Goal: Task Accomplishment & Management: Complete application form

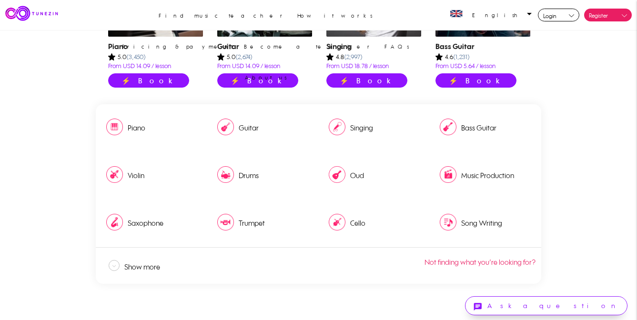
scroll to position [420, 0]
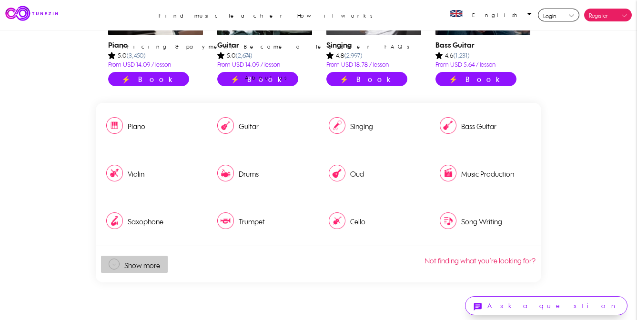
click at [137, 264] on td "Show more" at bounding box center [142, 266] width 36 height 20
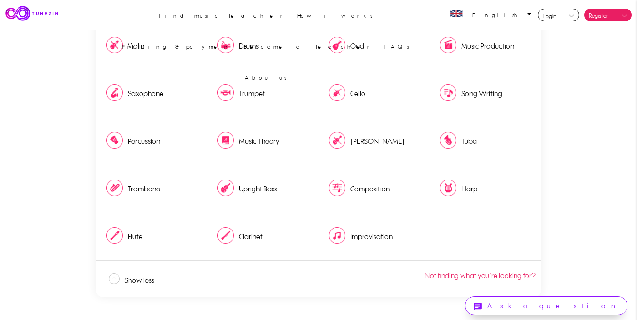
scroll to position [555, 0]
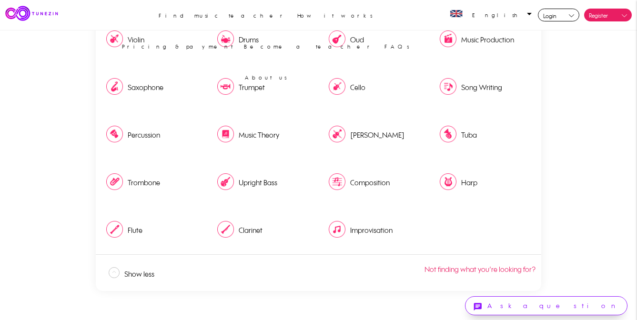
click at [231, 229] on img at bounding box center [225, 229] width 17 height 17
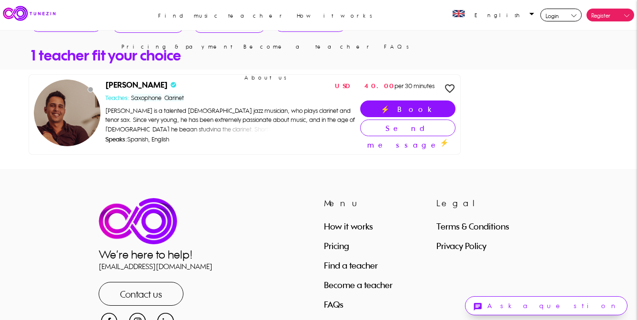
scroll to position [28, 0]
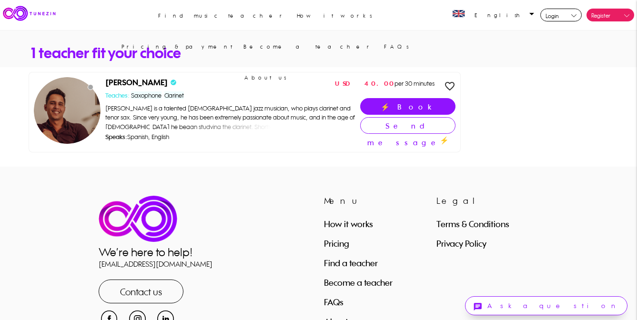
click at [376, 283] on link "Become a teacher" at bounding box center [358, 283] width 69 height 10
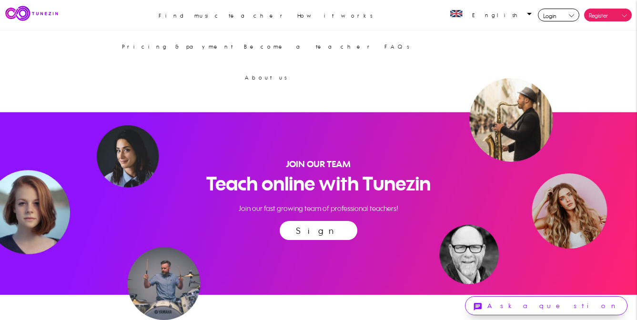
click at [315, 228] on link "Sign up now" at bounding box center [319, 230] width 78 height 19
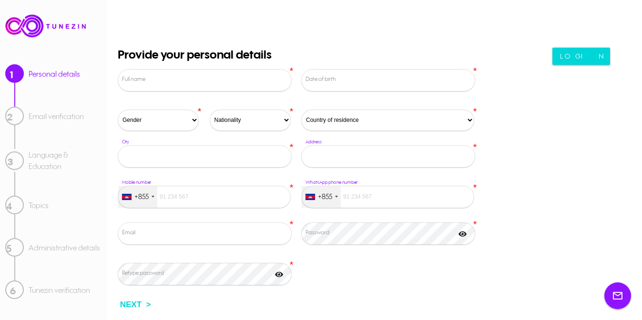
click at [178, 82] on label "Full name" at bounding box center [206, 79] width 169 height 9
click at [178, 82] on input "Full name" at bounding box center [205, 80] width 174 height 22
type input "Emma Scott"
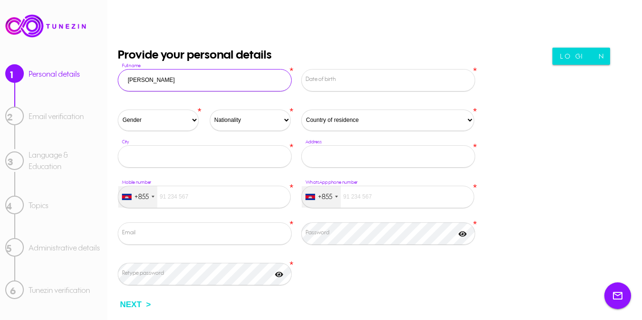
click at [315, 80] on label "Date of birth" at bounding box center [390, 79] width 169 height 9
click at [315, 80] on input "Date of birth" at bounding box center [388, 80] width 174 height 22
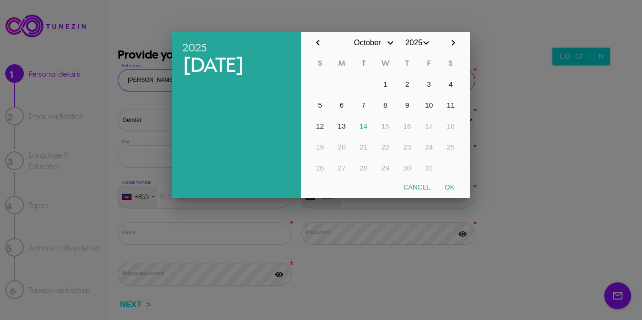
click at [424, 44] on input "2025" at bounding box center [414, 42] width 36 height 21
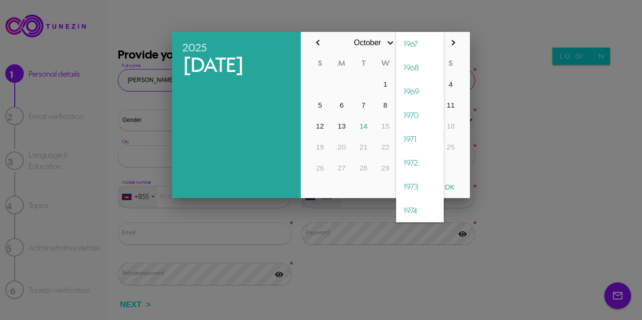
scroll to position [1005, 0]
click at [415, 182] on span "1973" at bounding box center [420, 184] width 48 height 24
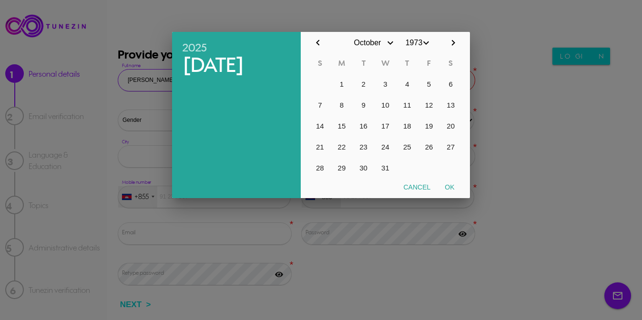
click at [424, 43] on input "1973" at bounding box center [414, 42] width 36 height 21
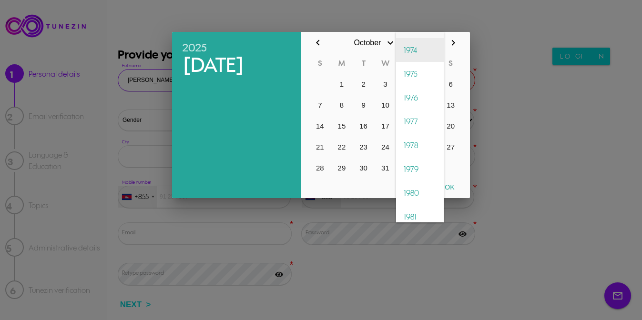
scroll to position [2414, 0]
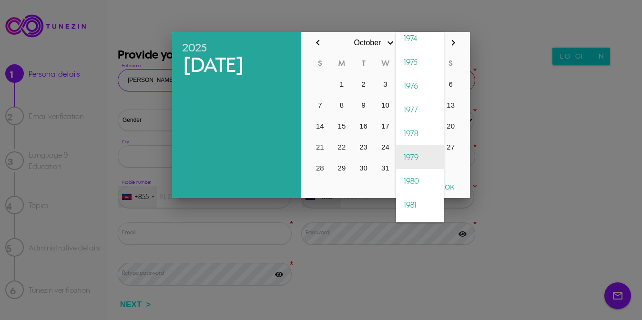
click at [417, 154] on span "1979" at bounding box center [420, 157] width 48 height 24
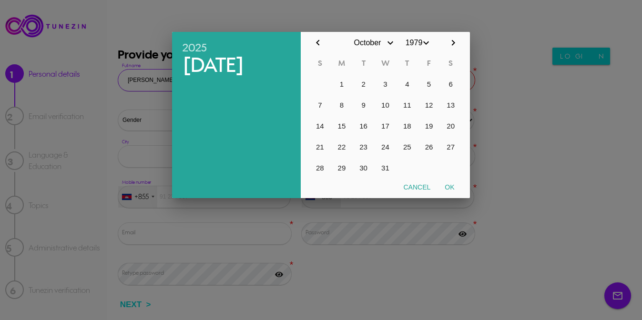
click at [390, 45] on input "October" at bounding box center [367, 42] width 57 height 21
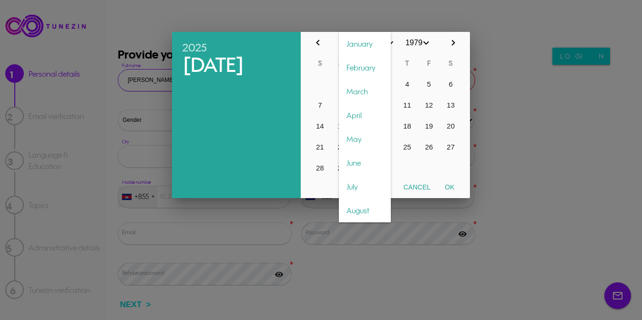
scroll to position [95, 0]
click at [367, 110] on span "August" at bounding box center [365, 115] width 52 height 24
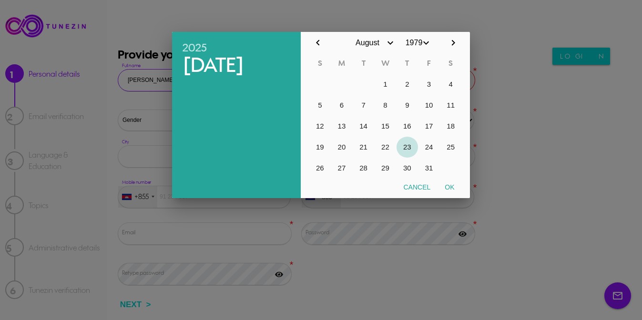
click at [404, 144] on button "23" at bounding box center [408, 147] width 22 height 21
type input "08/23/1979"
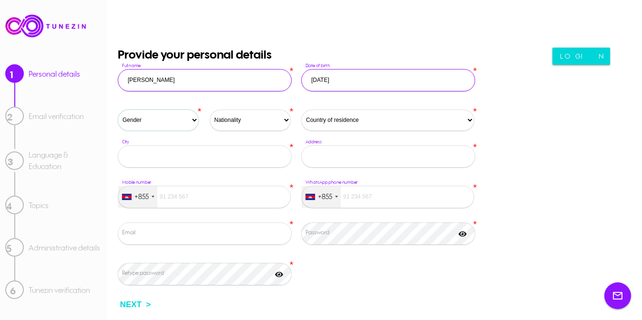
click at [173, 118] on select "Gender Male Female" at bounding box center [158, 120] width 81 height 21
select select "1"
click at [118, 110] on select "Gender Male Female" at bounding box center [158, 120] width 81 height 21
click at [231, 128] on select "Nationality Afghanistan Albania Algeria Argentina Armenia Australia Austria Aze…" at bounding box center [250, 120] width 81 height 21
select select "AU"
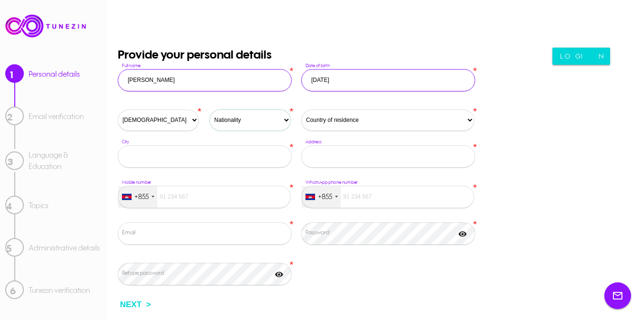
click at [210, 110] on select "Nationality Afghanistan Albania Algeria Argentina Armenia Australia Austria Aze…" at bounding box center [250, 120] width 81 height 21
click at [335, 121] on select "Country of residence Afghanistan Albania Algeria Argentina Armenia Australia Au…" at bounding box center [387, 120] width 173 height 21
select select "KH"
click at [301, 110] on select "Country of residence Afghanistan Albania Algeria Argentina Armenia Australia Au…" at bounding box center [387, 120] width 173 height 21
click at [212, 151] on input "City" at bounding box center [205, 156] width 174 height 22
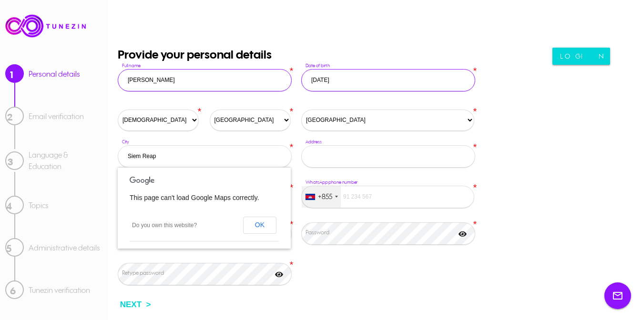
type input "Siem Reap"
click at [370, 161] on input "Address" at bounding box center [388, 156] width 174 height 22
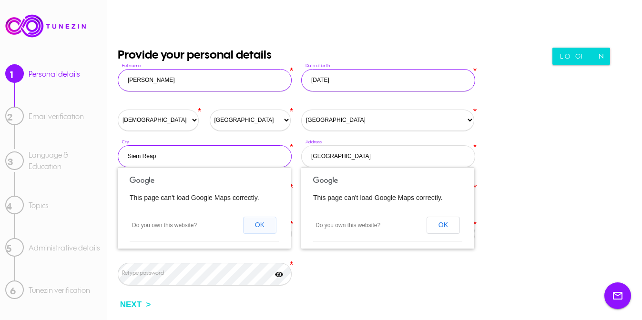
type input "Wat Bo Road"
click at [262, 223] on button "OK" at bounding box center [259, 225] width 33 height 17
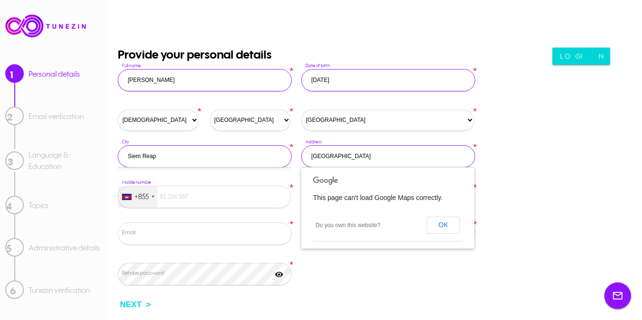
click at [207, 197] on input "Mobile number" at bounding box center [204, 197] width 173 height 22
type input "70868029"
click at [443, 228] on button "OK" at bounding box center [443, 225] width 33 height 17
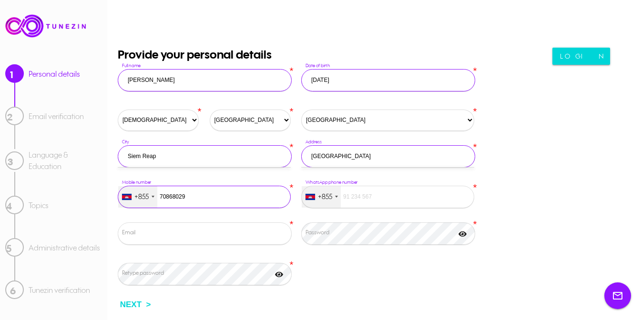
click at [384, 200] on input "tel" at bounding box center [387, 197] width 173 height 22
type input "70868029"
click at [183, 240] on input "Email" at bounding box center [205, 234] width 174 height 22
type input "info@singsiemreap.com"
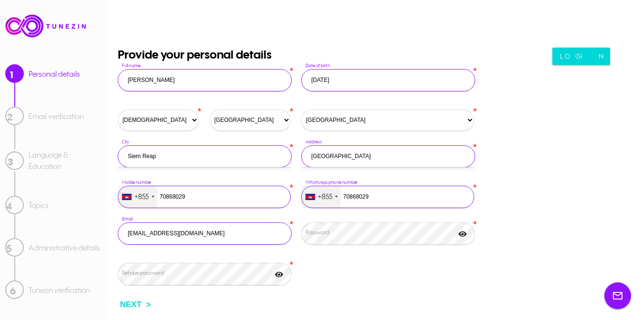
click at [356, 232] on label "Password" at bounding box center [390, 232] width 169 height 9
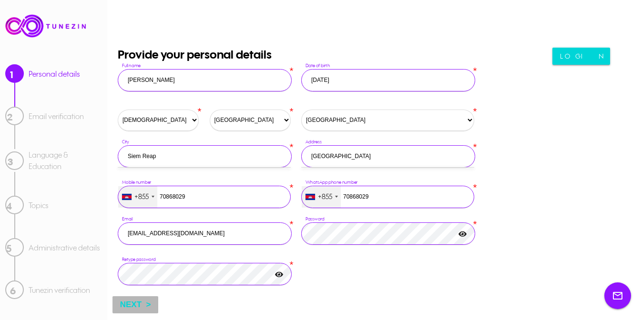
click at [132, 306] on button "NEXT >" at bounding box center [136, 305] width 46 height 17
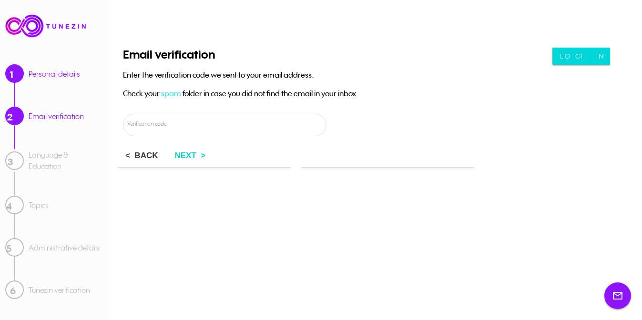
click at [297, 121] on label "Verification code" at bounding box center [226, 124] width 199 height 9
click at [297, 121] on input "Verification code" at bounding box center [225, 125] width 204 height 22
click at [174, 120] on input "Verification code" at bounding box center [225, 125] width 204 height 22
click at [173, 94] on span "spam" at bounding box center [171, 94] width 20 height 10
